Goal: Task Accomplishment & Management: Manage account settings

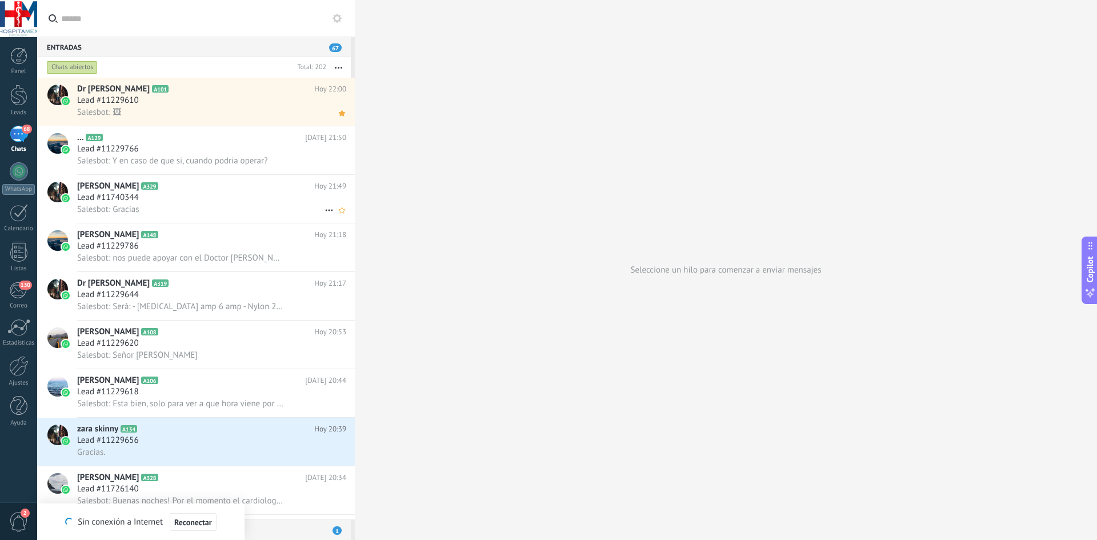
drag, startPoint x: 151, startPoint y: 140, endPoint x: 110, endPoint y: 204, distance: 75.8
click at [151, 140] on h2 "... A129" at bounding box center [191, 137] width 228 height 11
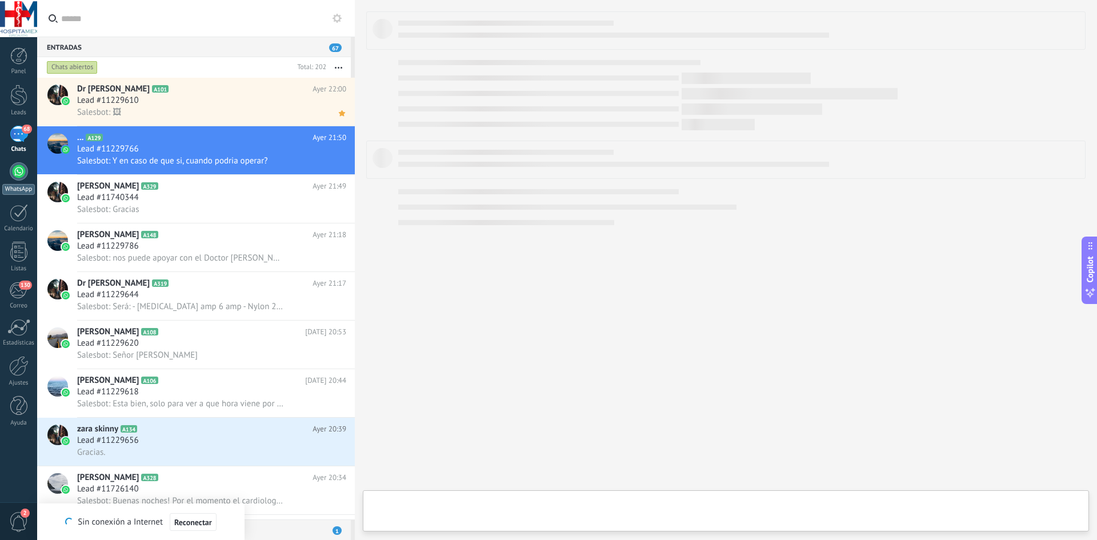
click at [19, 180] on div at bounding box center [19, 171] width 18 height 18
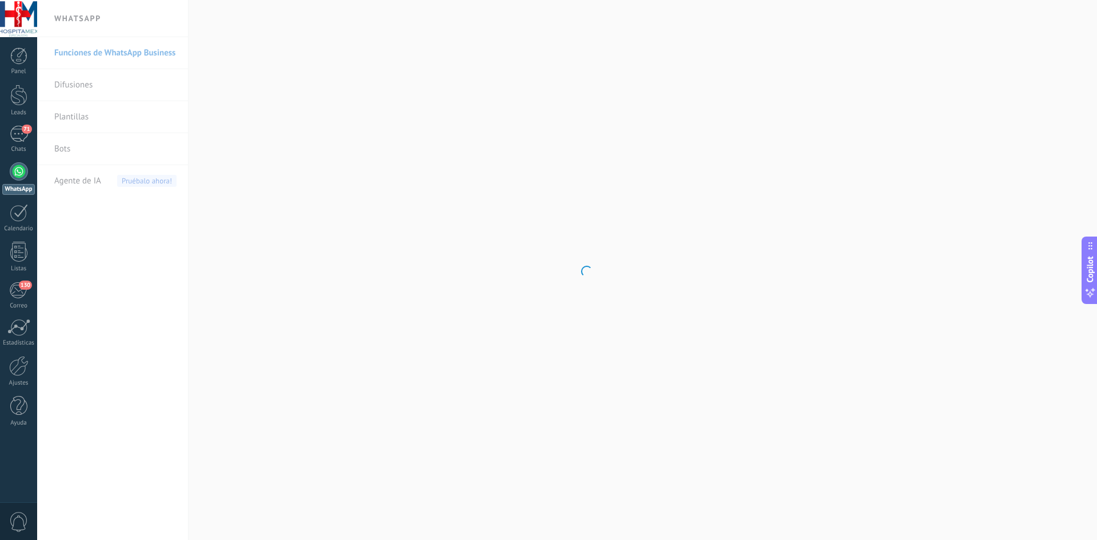
scroll to position [1365, 0]
click at [24, 130] on span "71" at bounding box center [27, 129] width 10 height 9
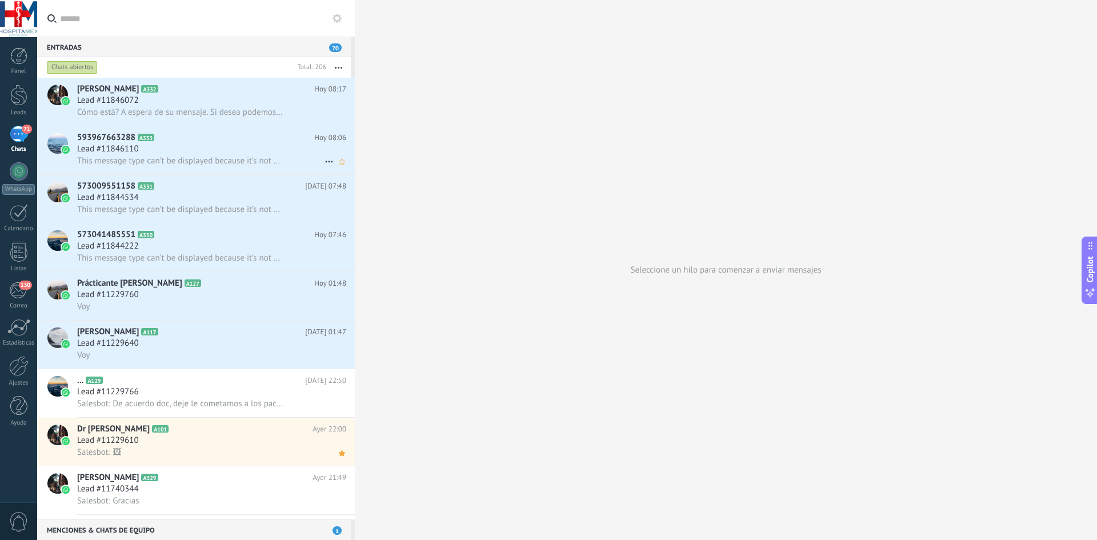
click at [157, 153] on div "Lead #11846110" at bounding box center [211, 148] width 269 height 11
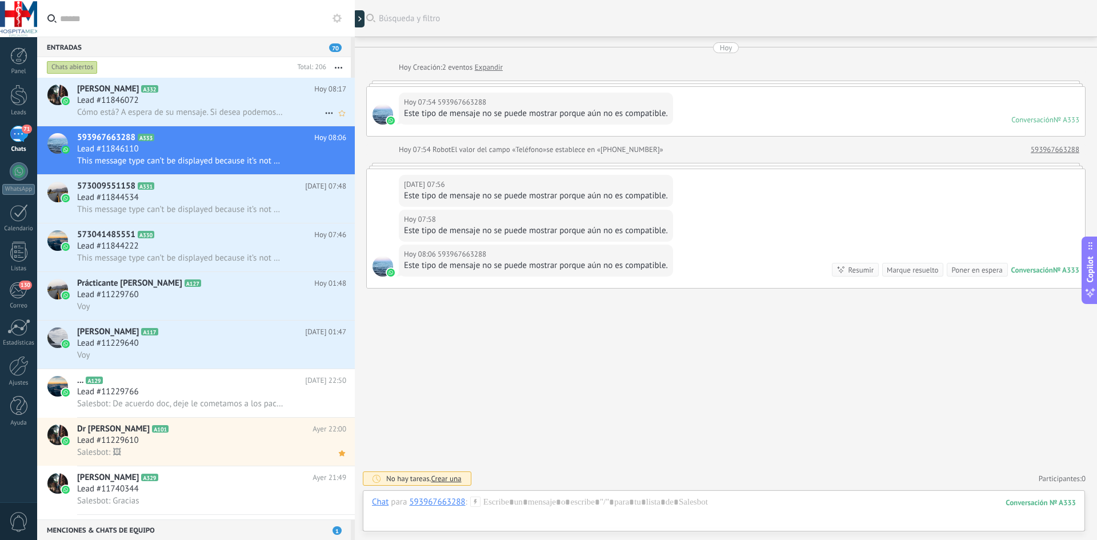
click at [135, 105] on span "Lead #11846072" at bounding box center [108, 100] width 62 height 11
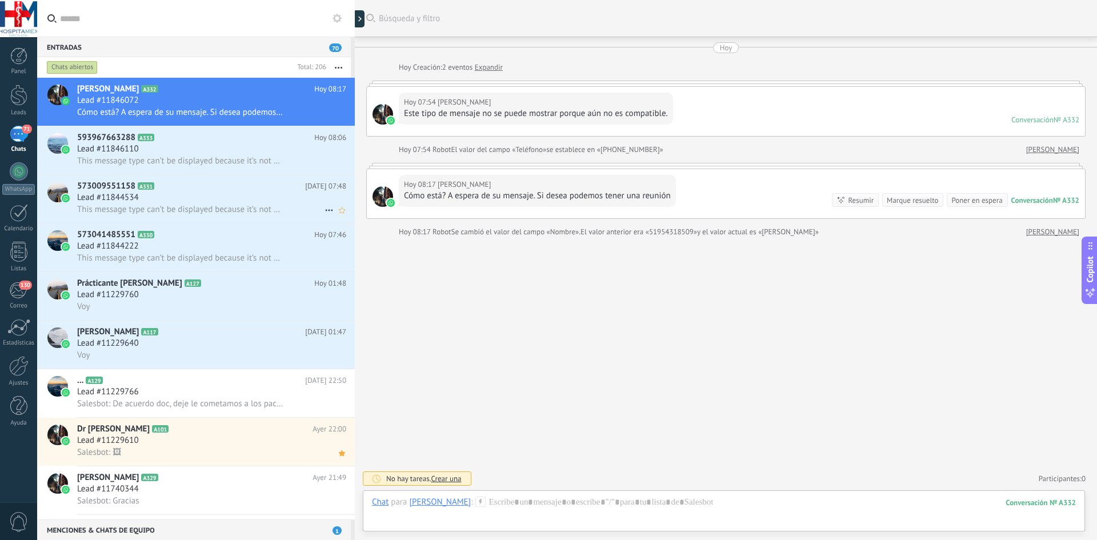
click at [137, 198] on span "Lead #11844534" at bounding box center [108, 197] width 62 height 11
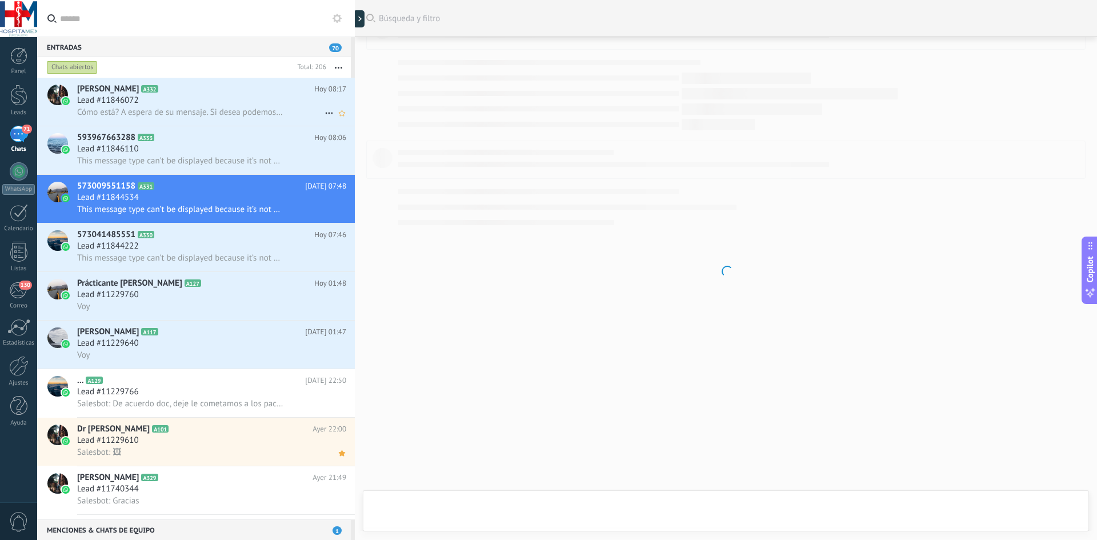
click at [145, 109] on span "Cómo está? A espera de su mensaje. Si desea podemos tener una reunión" at bounding box center [180, 112] width 206 height 11
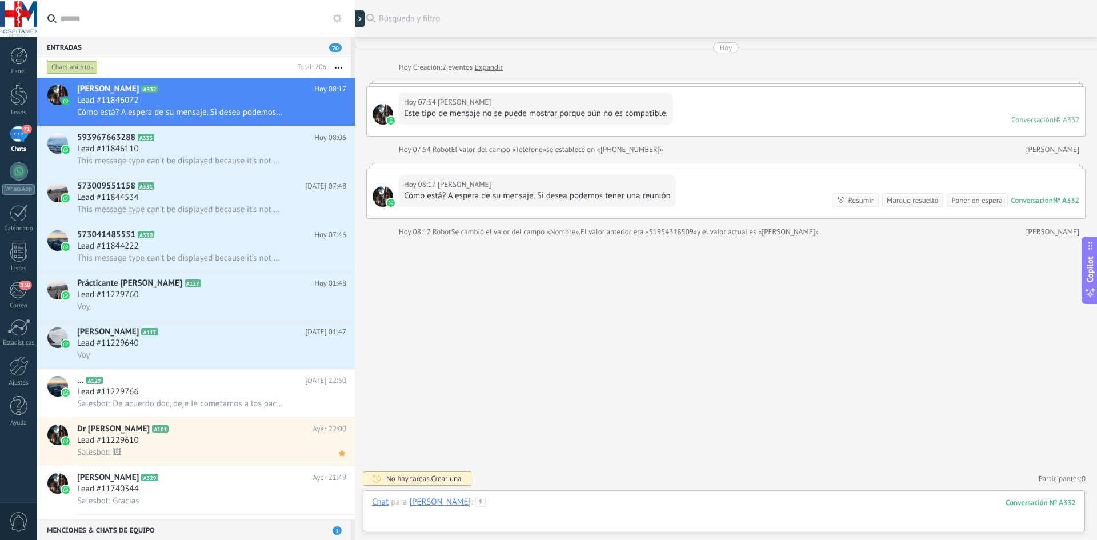
click at [539, 505] on div at bounding box center [724, 513] width 704 height 34
